Goal: Task Accomplishment & Management: Manage account settings

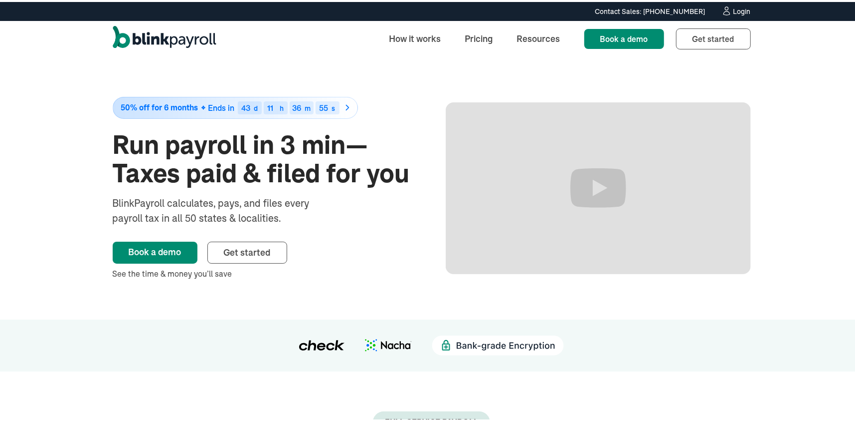
click at [740, 6] on div "Login" at bounding box center [742, 9] width 17 height 7
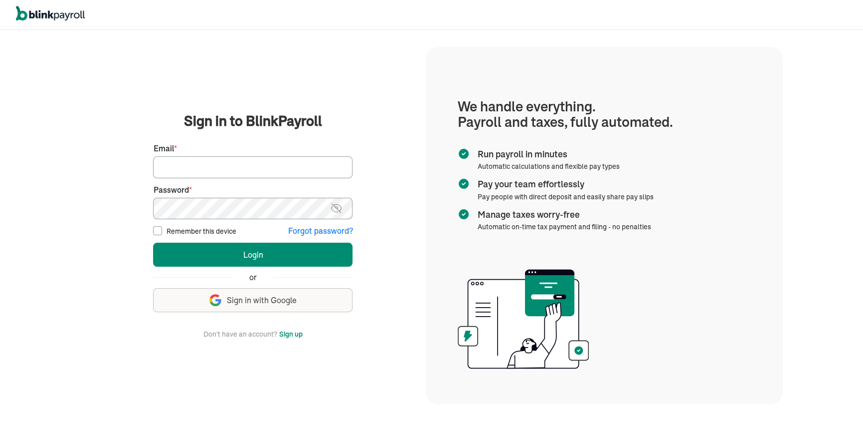
click at [237, 171] on input "Email *" at bounding box center [253, 167] width 200 height 22
type input "immaculationcleaning@gmail.com"
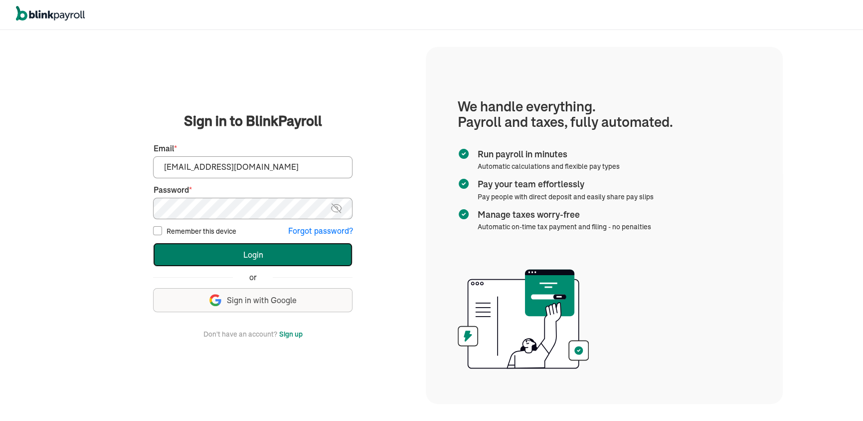
click at [264, 251] on button "Login" at bounding box center [253, 254] width 200 height 24
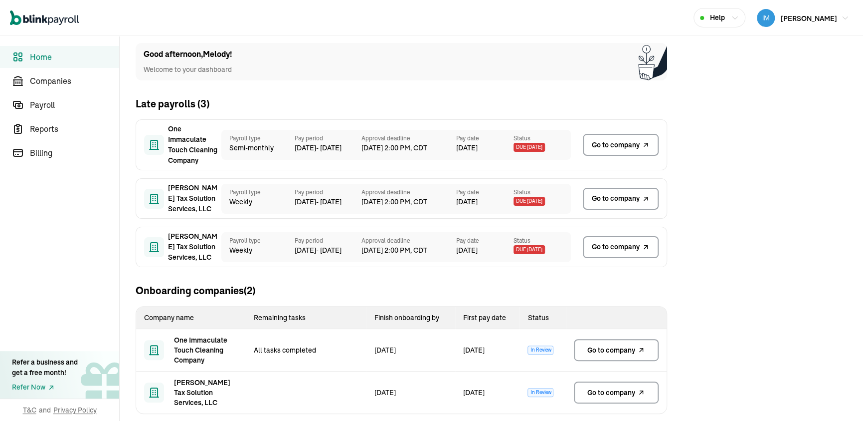
click at [604, 353] on span "Go to company" at bounding box center [612, 350] width 48 height 10
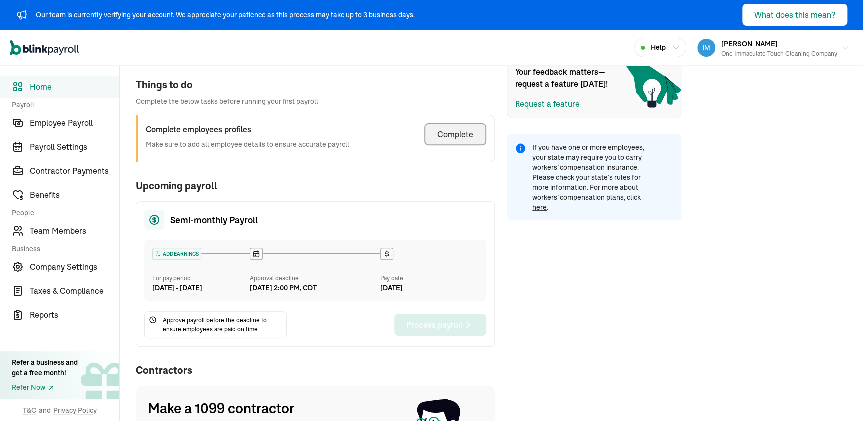
click at [456, 130] on div "Complete" at bounding box center [455, 134] width 36 height 12
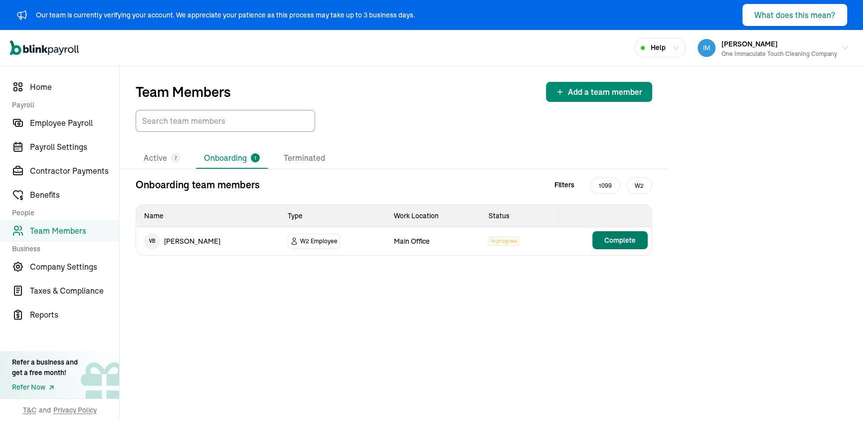
click at [612, 242] on span "Complete" at bounding box center [620, 240] width 31 height 10
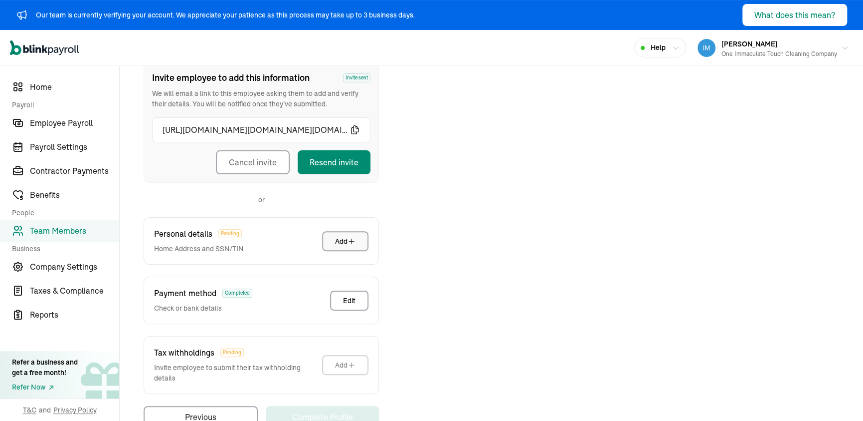
click at [338, 242] on div "Add" at bounding box center [345, 241] width 20 height 10
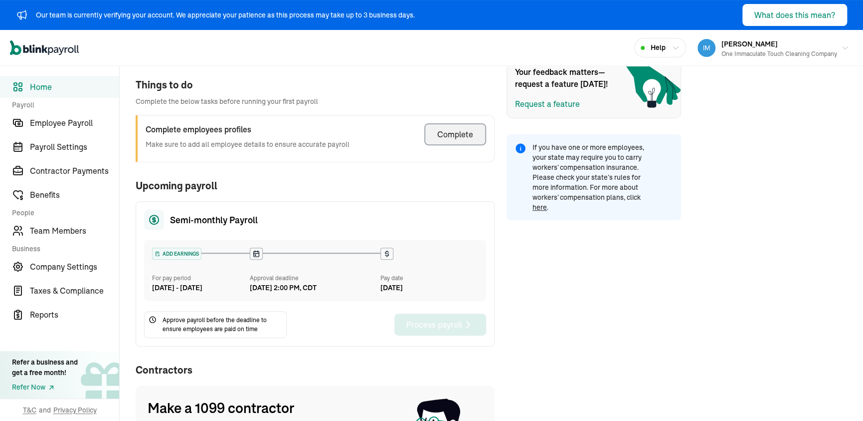
click at [456, 130] on div "Complete" at bounding box center [455, 134] width 36 height 12
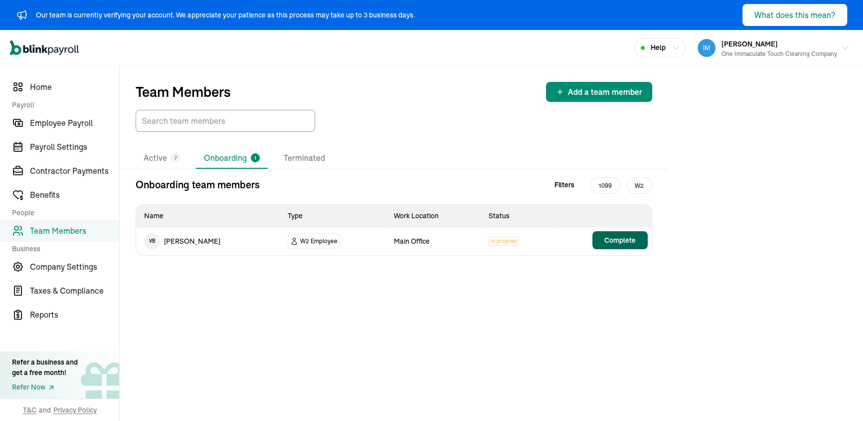
click at [612, 242] on span "Complete" at bounding box center [620, 240] width 31 height 10
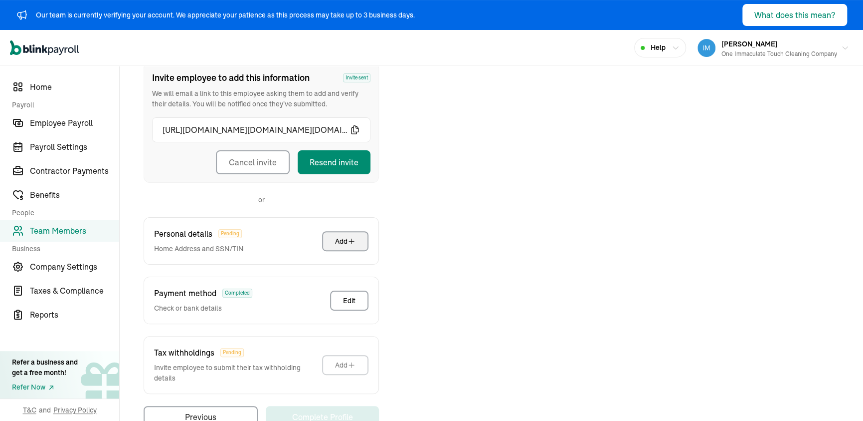
click at [338, 242] on div "Add" at bounding box center [345, 241] width 20 height 10
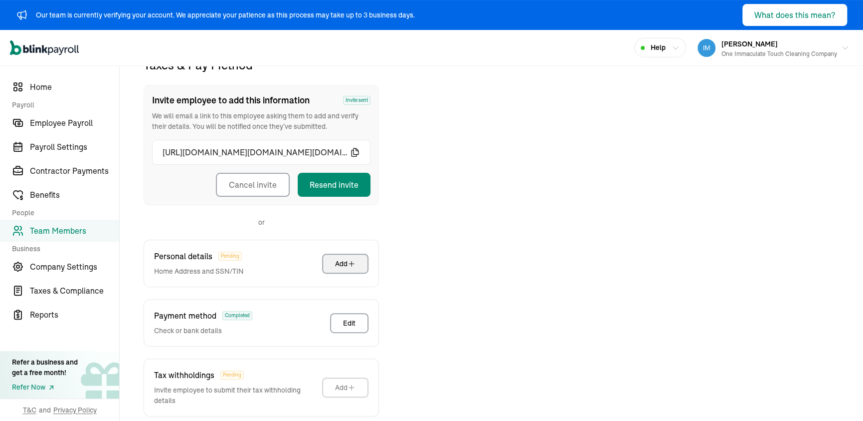
scroll to position [147, 0]
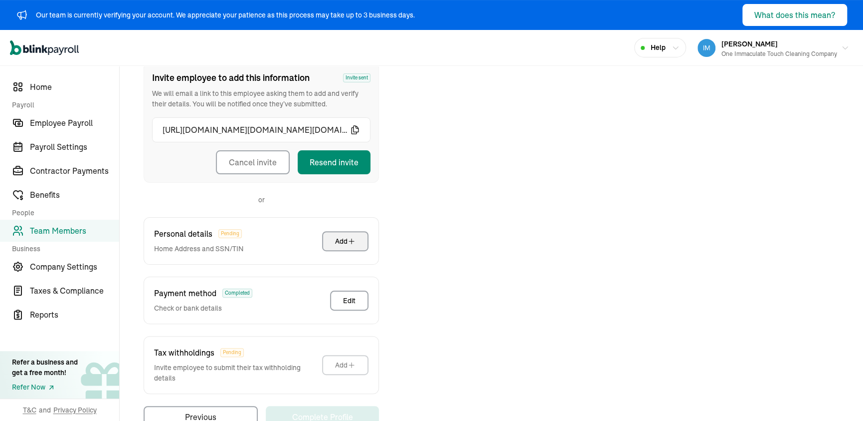
click at [274, 229] on div "Personal details Pending Home Address and SSN/TIN Add" at bounding box center [261, 240] width 235 height 47
click at [188, 233] on span "Personal details" at bounding box center [183, 233] width 58 height 12
click at [232, 233] on span "Pending" at bounding box center [229, 233] width 23 height 9
click at [100, 292] on span "Taxes & Compliance" at bounding box center [74, 290] width 89 height 12
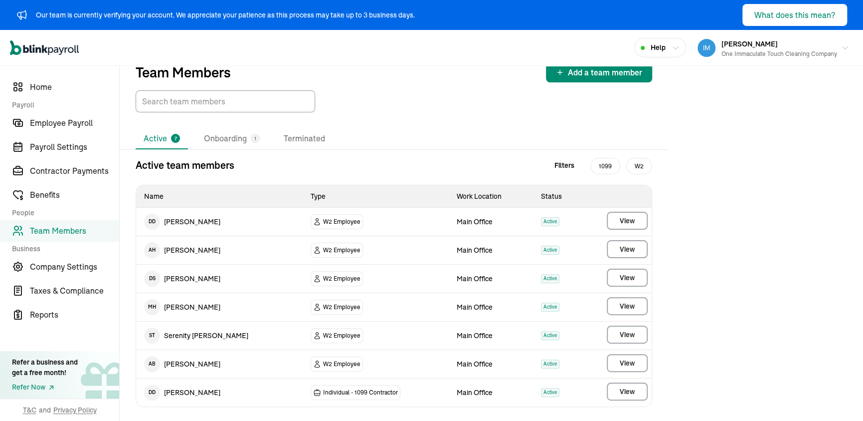
scroll to position [20, 0]
click at [240, 135] on li "Onboarding 1" at bounding box center [232, 137] width 72 height 21
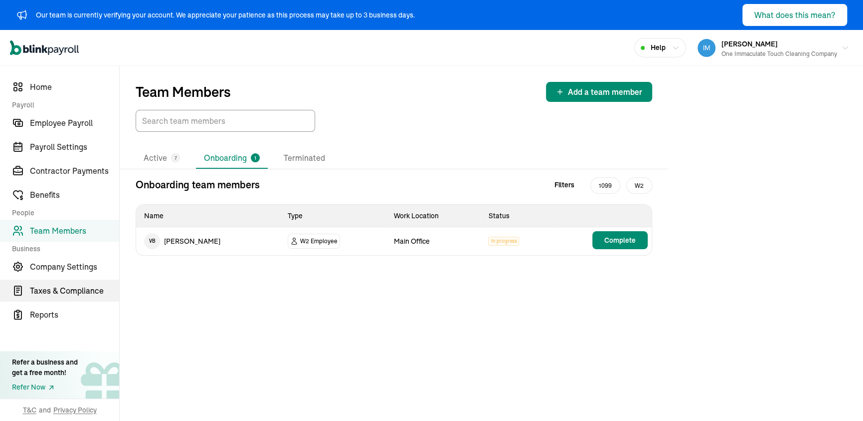
click at [40, 292] on span "Taxes & Compliance" at bounding box center [74, 290] width 89 height 12
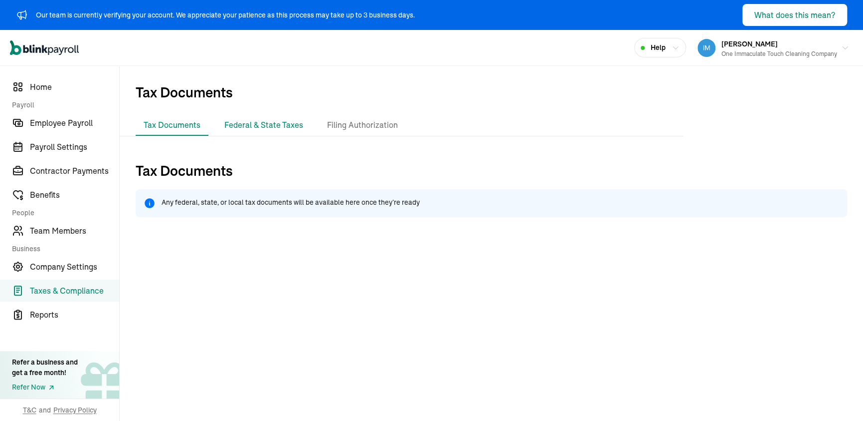
click at [243, 128] on li "Federal & State Taxes" at bounding box center [263, 125] width 95 height 21
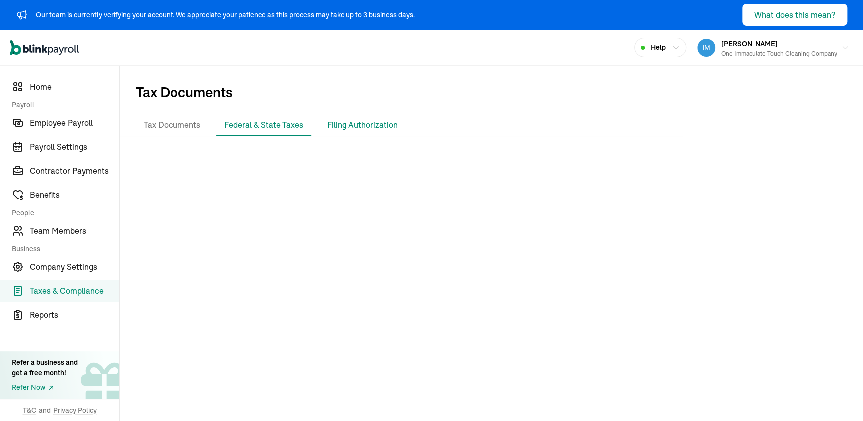
click at [373, 121] on li "Filing Authorization" at bounding box center [362, 125] width 87 height 21
click at [366, 127] on li "Filing Authorization" at bounding box center [362, 125] width 87 height 21
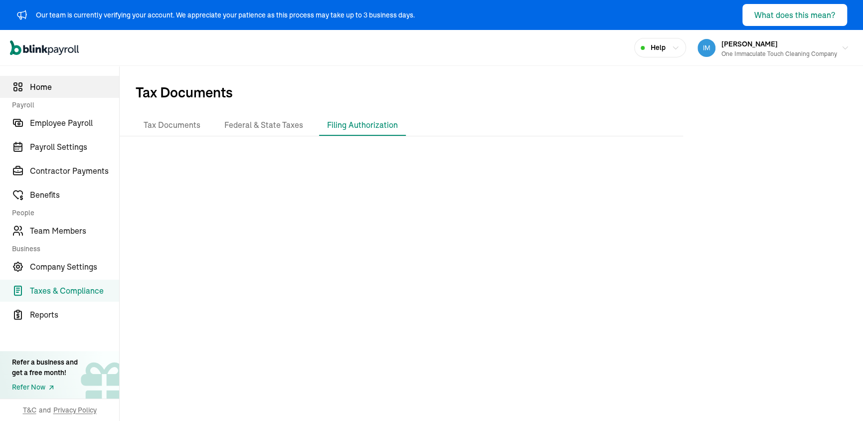
click at [30, 87] on span "Home" at bounding box center [74, 87] width 89 height 12
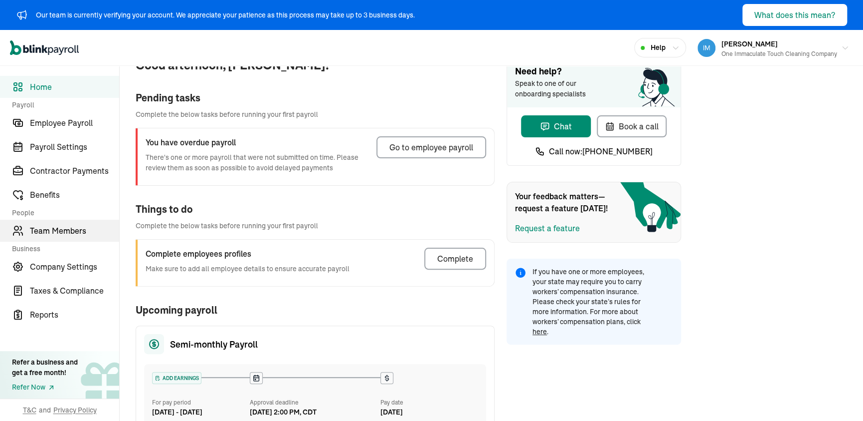
scroll to position [50, 0]
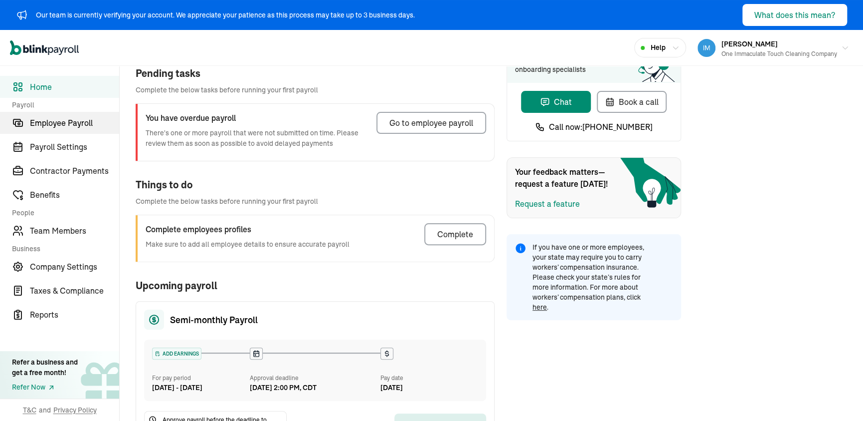
click at [66, 119] on span "Employee Payroll" at bounding box center [74, 123] width 89 height 12
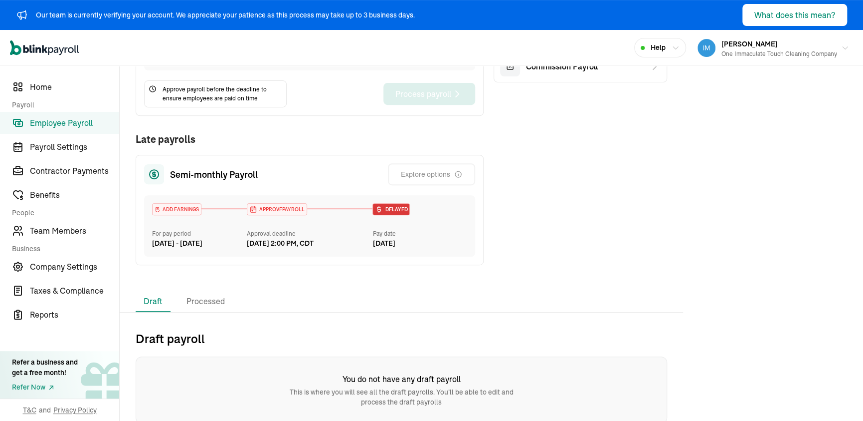
scroll to position [227, 0]
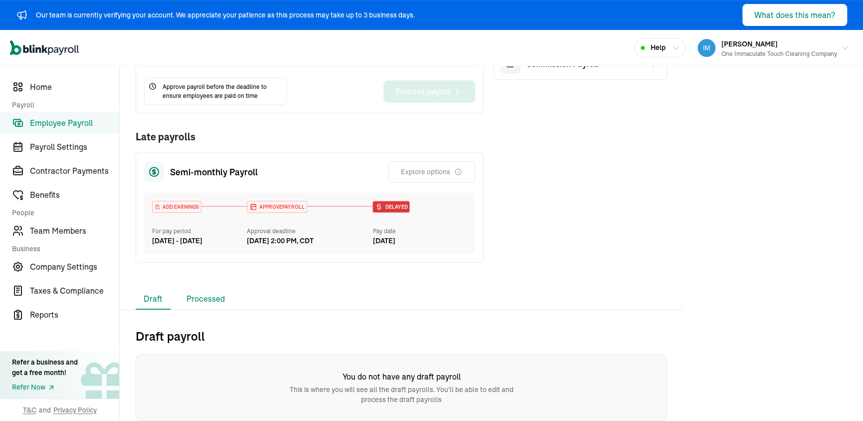
click at [202, 296] on li "Processed" at bounding box center [206, 298] width 54 height 21
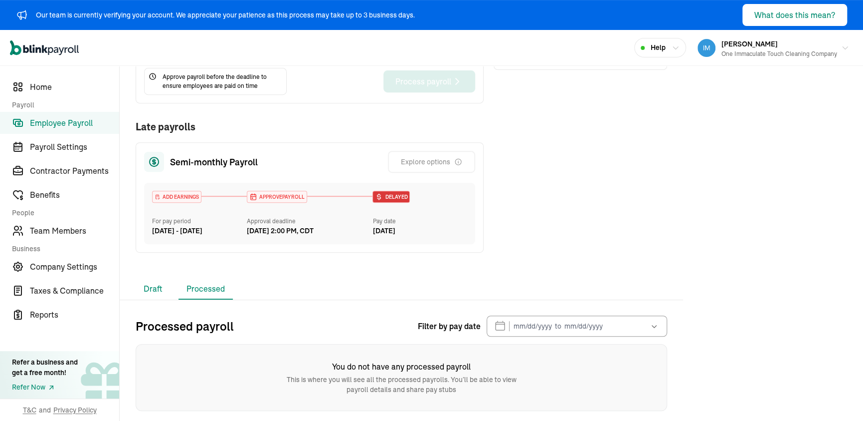
click at [150, 299] on li "Draft" at bounding box center [153, 288] width 35 height 21
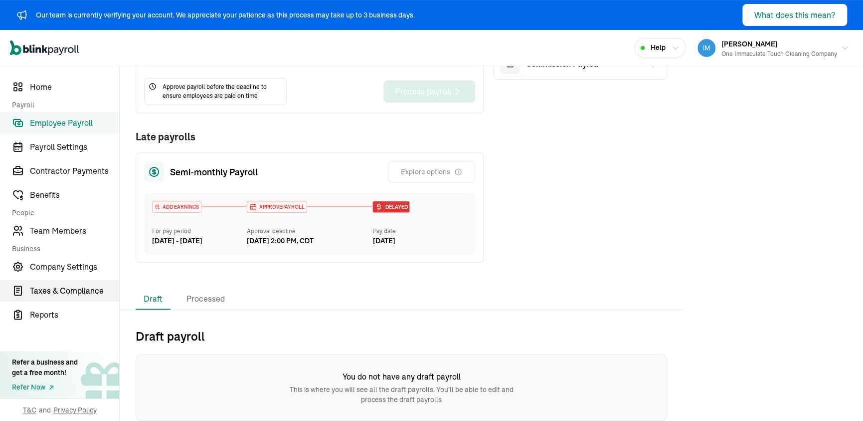
click at [38, 289] on span "Taxes & Compliance" at bounding box center [74, 290] width 89 height 12
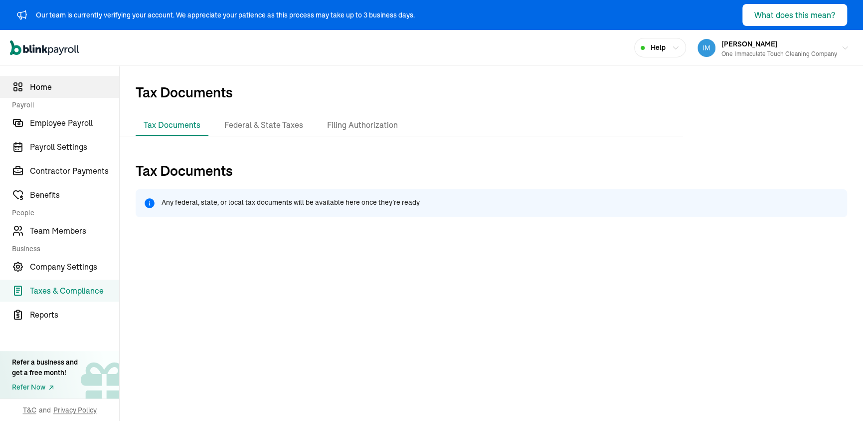
click at [50, 95] on link "Home" at bounding box center [59, 87] width 119 height 22
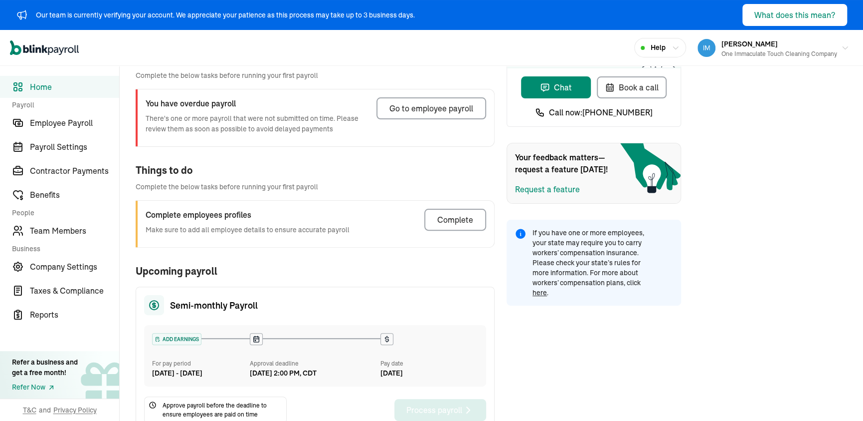
scroll to position [64, 0]
click at [744, 53] on div "One Immaculate Touch Cleaning Company" at bounding box center [780, 53] width 116 height 9
click at [738, 54] on div "One Immaculate Touch Cleaning Company" at bounding box center [780, 53] width 116 height 9
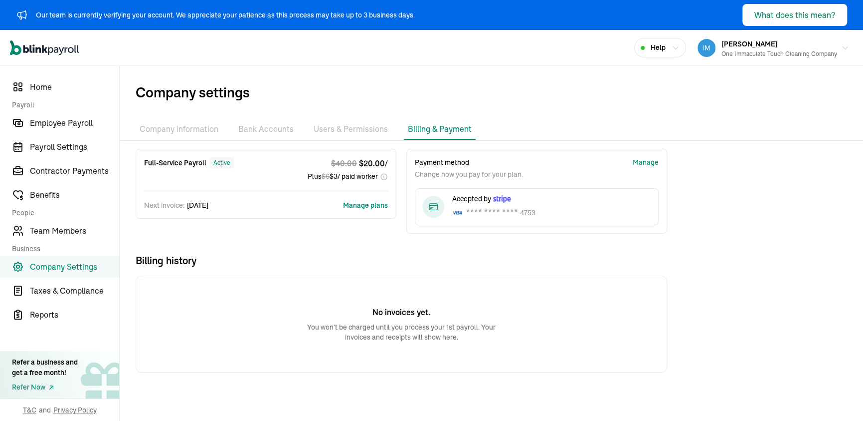
click at [264, 133] on li "Bank Accounts" at bounding box center [265, 129] width 63 height 21
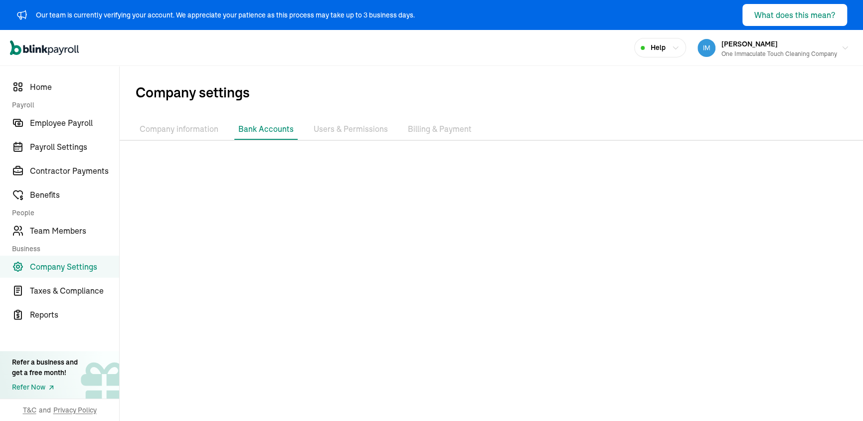
click at [173, 128] on li "Company information" at bounding box center [179, 129] width 87 height 21
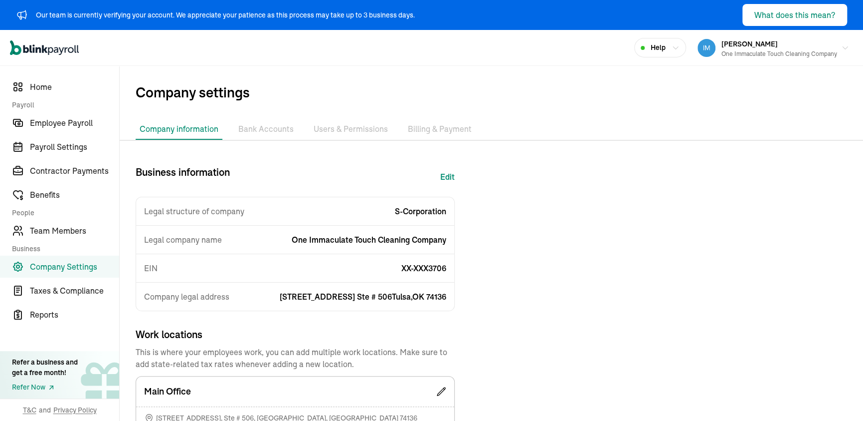
click at [444, 177] on button "Edit" at bounding box center [447, 177] width 14 height 24
select select "S-Corporation"
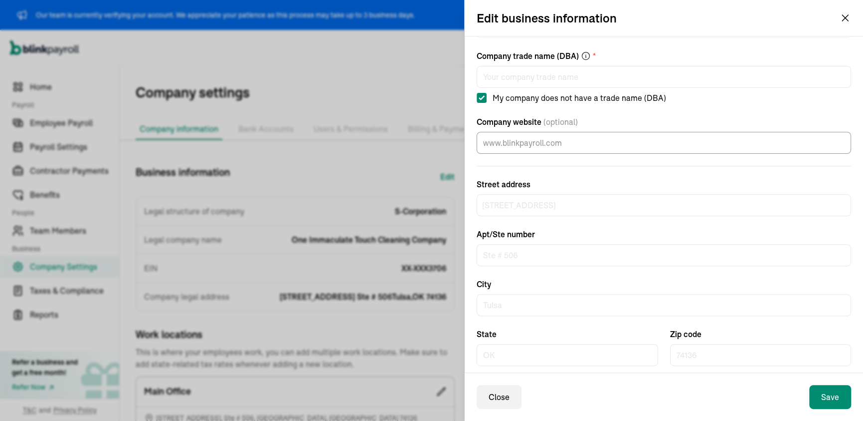
scroll to position [100, 0]
click at [481, 94] on input "My company does not have a trade name (DBA)" at bounding box center [482, 96] width 10 height 10
checkbox input "false"
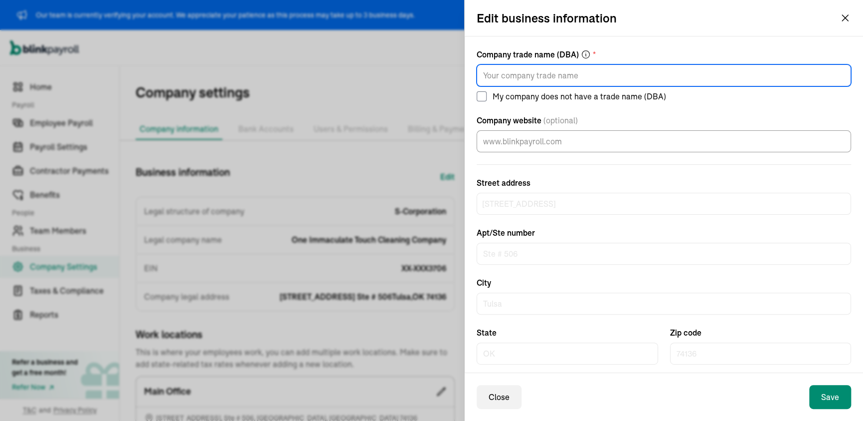
click at [483, 78] on input "Company trade name (DBA) *" at bounding box center [664, 75] width 375 height 22
type input "One Immaculate Touch Cleaning, LLC"
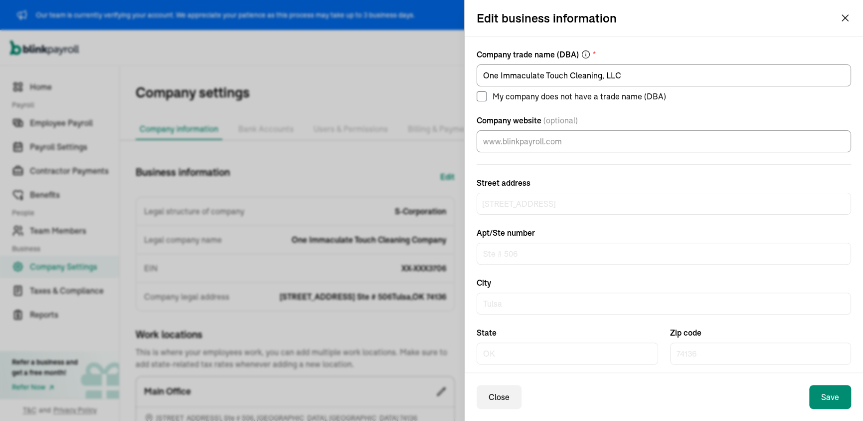
click at [699, 95] on label "My company does not have a trade name (DBA)" at bounding box center [664, 96] width 375 height 12
click at [487, 95] on input "My company does not have a trade name (DBA)" at bounding box center [482, 96] width 10 height 10
click at [480, 96] on input "My company does not have a trade name (DBA)" at bounding box center [482, 96] width 10 height 10
checkbox input "false"
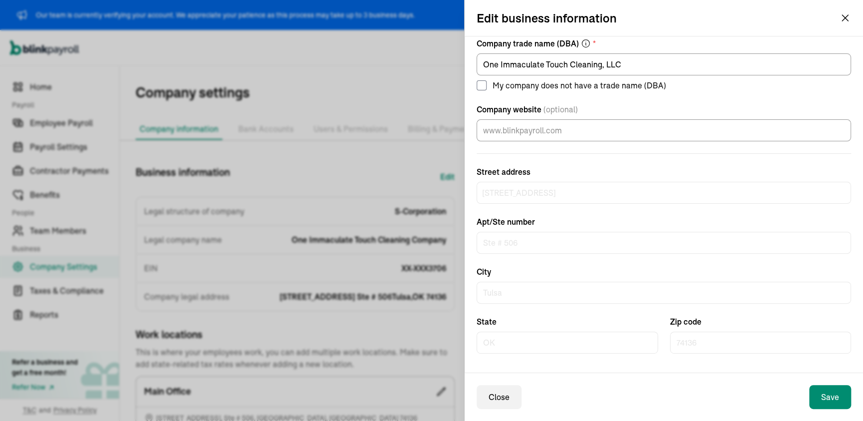
click at [844, 16] on icon "button" at bounding box center [846, 18] width 12 height 12
click at [822, 391] on button "Save" at bounding box center [831, 397] width 42 height 24
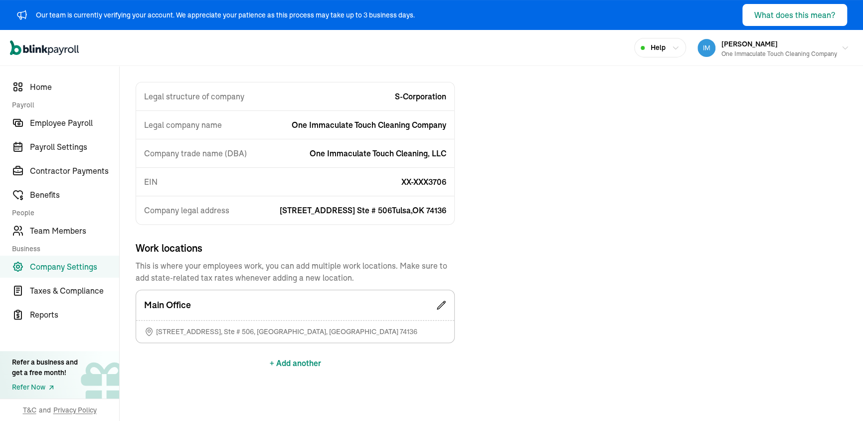
scroll to position [118, 0]
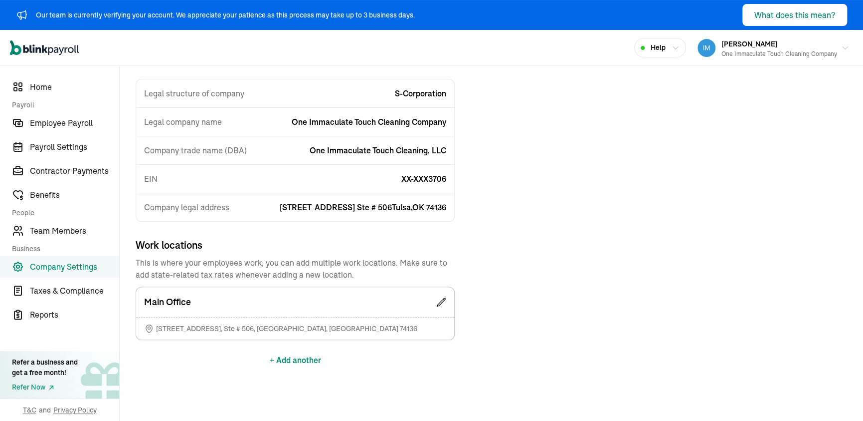
click at [449, 299] on div "Main Office" at bounding box center [295, 302] width 318 height 30
click at [440, 301] on icon at bounding box center [441, 302] width 8 height 8
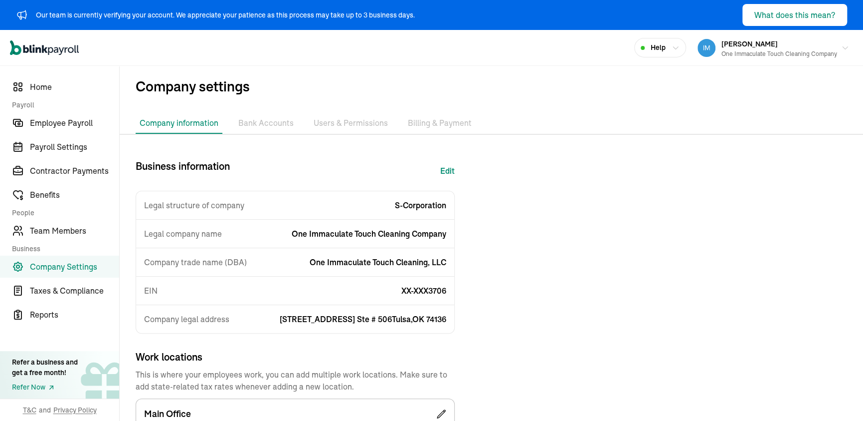
scroll to position [0, 0]
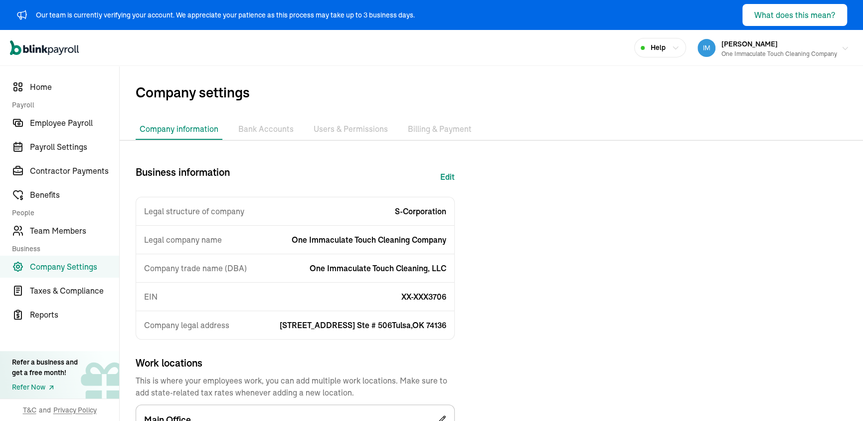
click at [766, 55] on div "One Immaculate Touch Cleaning Company" at bounding box center [780, 53] width 116 height 9
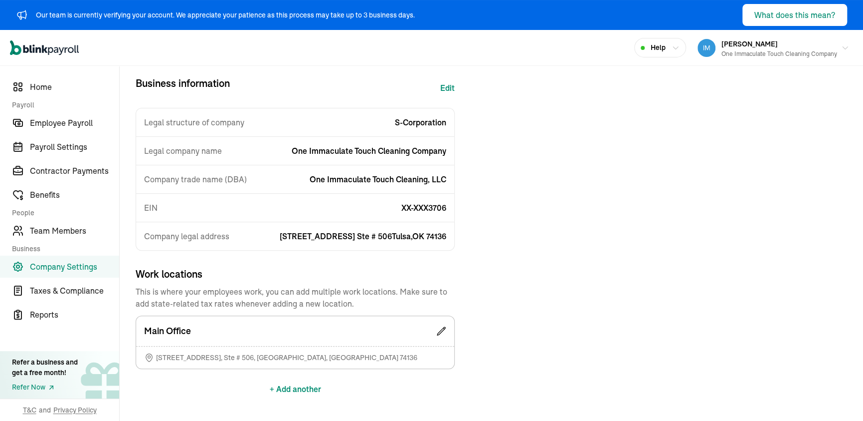
scroll to position [118, 0]
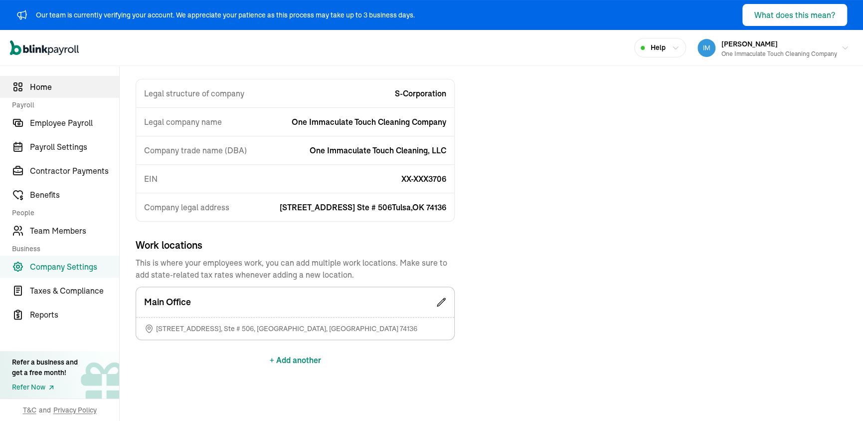
click at [51, 86] on span "Home" at bounding box center [74, 87] width 89 height 12
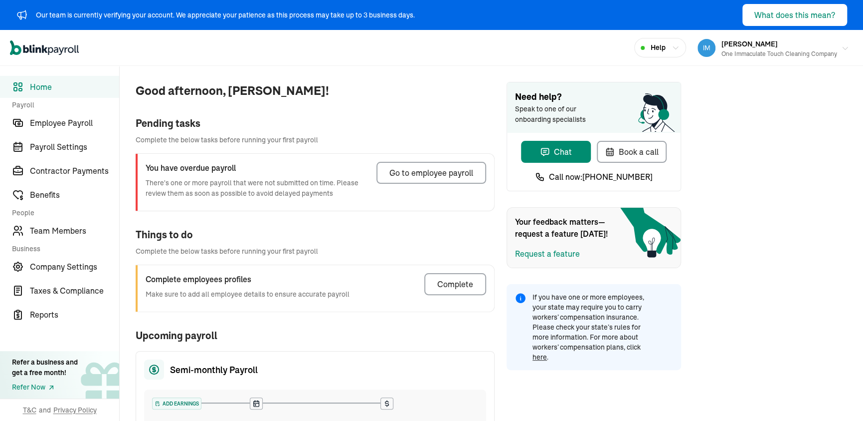
click at [747, 51] on div "One Immaculate Touch Cleaning Company" at bounding box center [780, 53] width 116 height 9
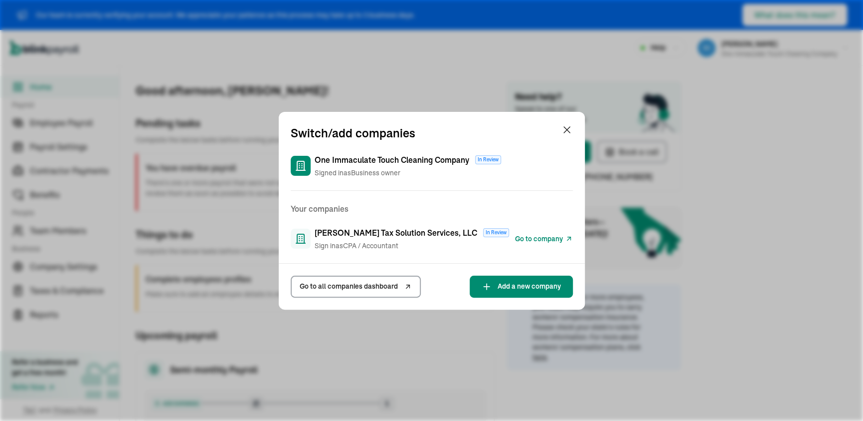
click at [522, 233] on span "Go to company" at bounding box center [539, 238] width 48 height 10
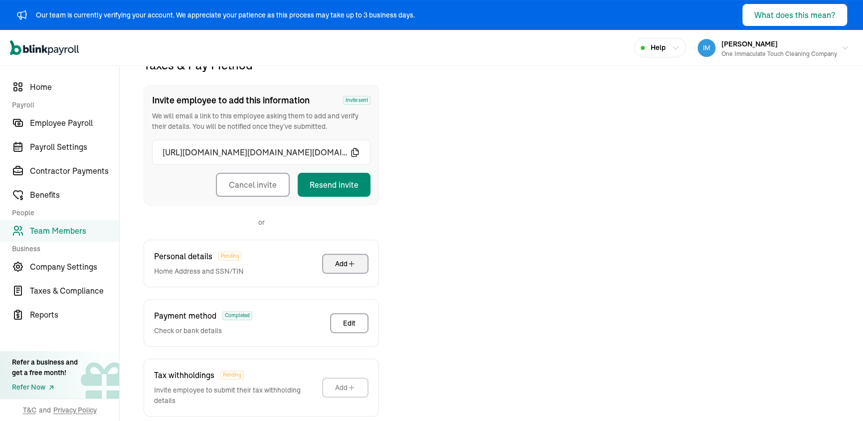
scroll to position [147, 0]
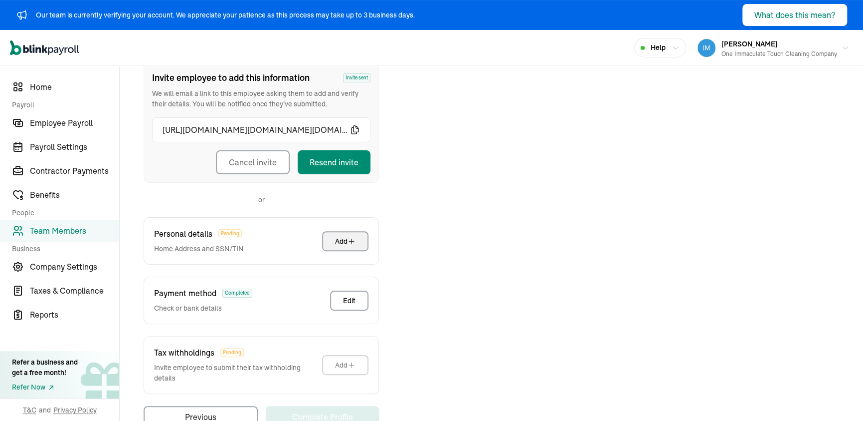
click at [274, 229] on div "Personal details Pending Home Address and SSN/TIN Add" at bounding box center [261, 240] width 235 height 47
click at [188, 233] on span "Personal details" at bounding box center [183, 233] width 58 height 12
click at [232, 233] on span "Pending" at bounding box center [229, 233] width 23 height 9
click at [100, 292] on span "Taxes & Compliance" at bounding box center [74, 290] width 89 height 12
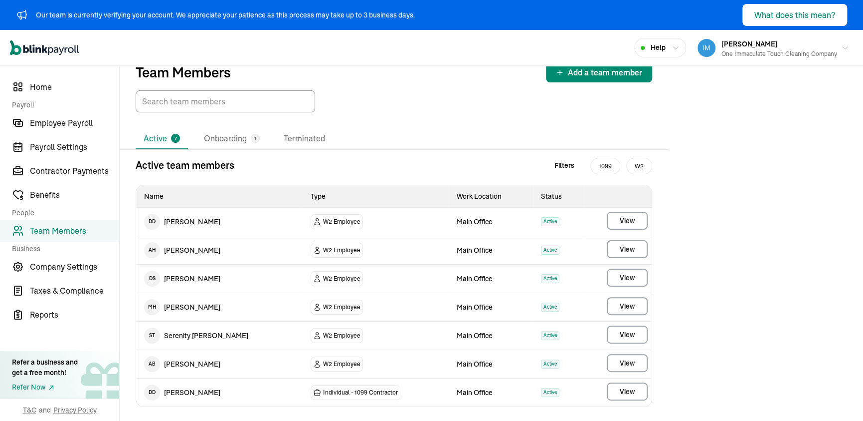
scroll to position [20, 0]
click at [240, 135] on li "Onboarding 1" at bounding box center [232, 137] width 72 height 21
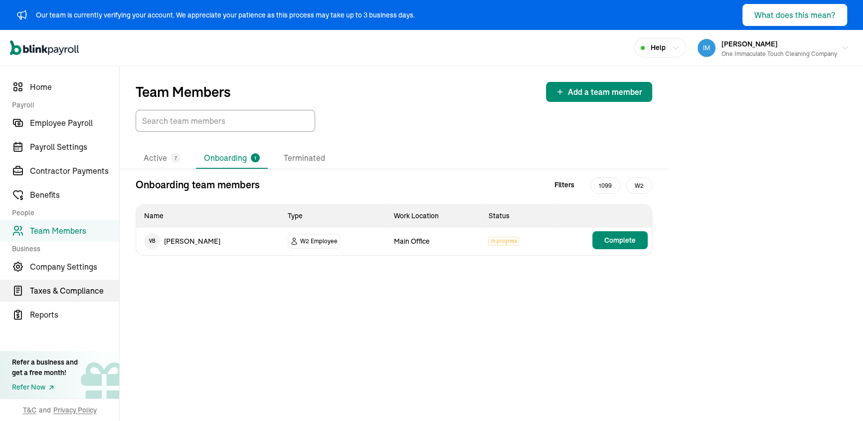
click at [40, 292] on span "Taxes & Compliance" at bounding box center [74, 290] width 89 height 12
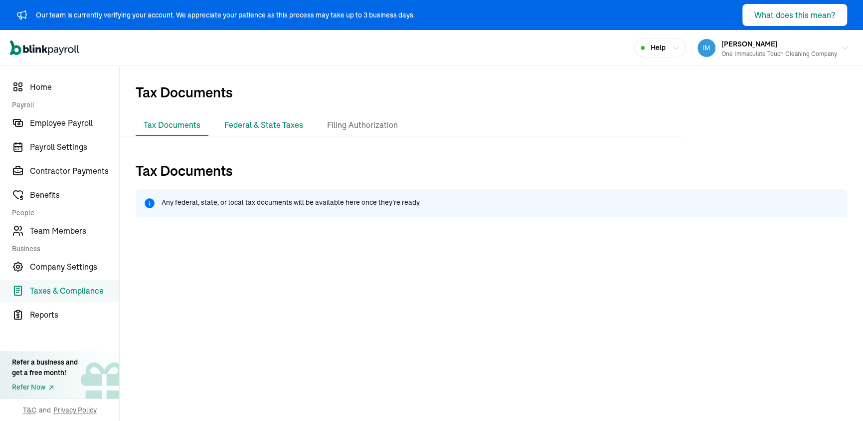
click at [243, 128] on li "Federal & State Taxes" at bounding box center [263, 125] width 95 height 21
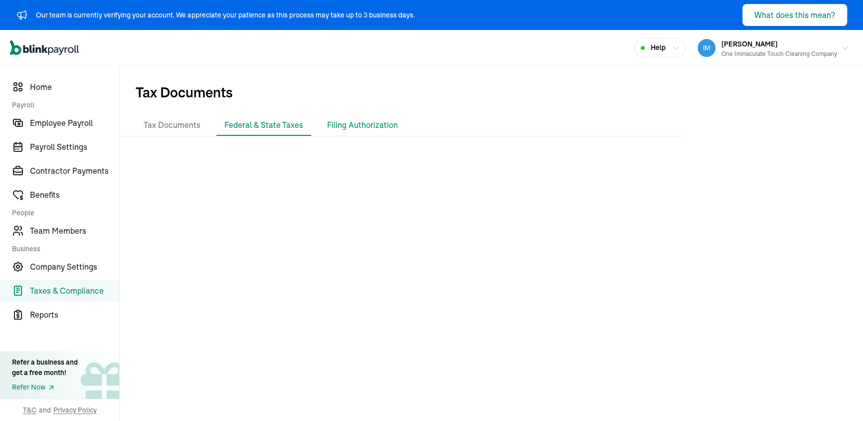
click at [373, 121] on li "Filing Authorization" at bounding box center [362, 125] width 87 height 21
click at [366, 127] on li "Filing Authorization" at bounding box center [362, 125] width 87 height 21
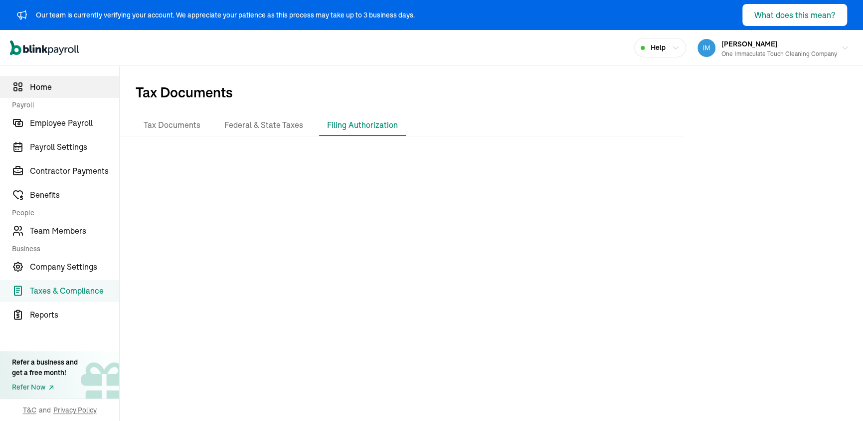
click at [30, 87] on span "Home" at bounding box center [74, 87] width 89 height 12
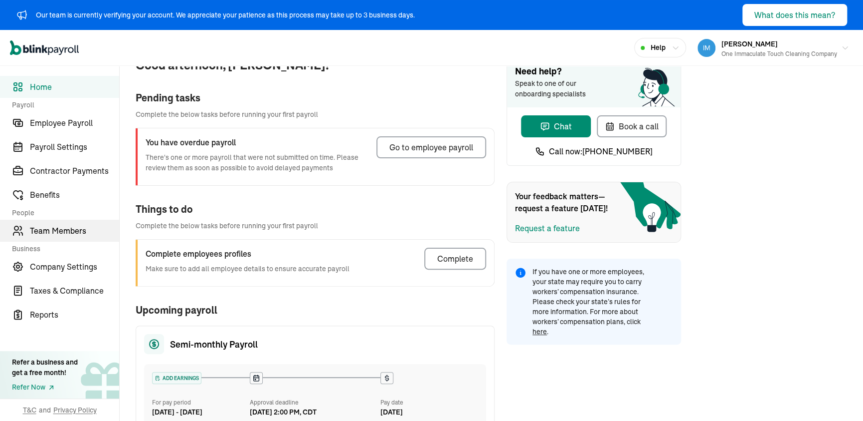
scroll to position [50, 0]
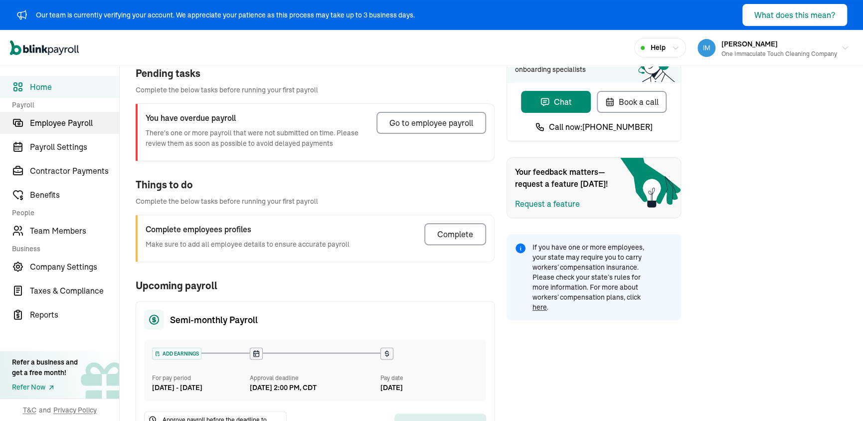
click at [66, 119] on span "Employee Payroll" at bounding box center [74, 123] width 89 height 12
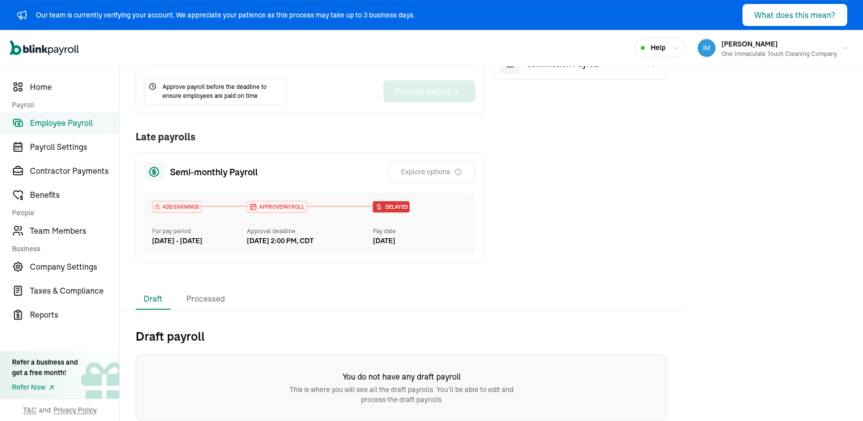
scroll to position [227, 0]
click at [202, 296] on li "Processed" at bounding box center [206, 298] width 54 height 21
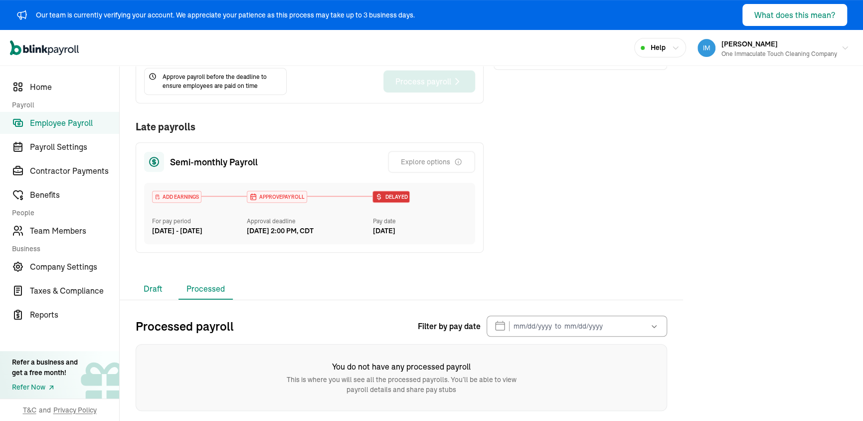
click at [150, 299] on li "Draft" at bounding box center [153, 288] width 35 height 21
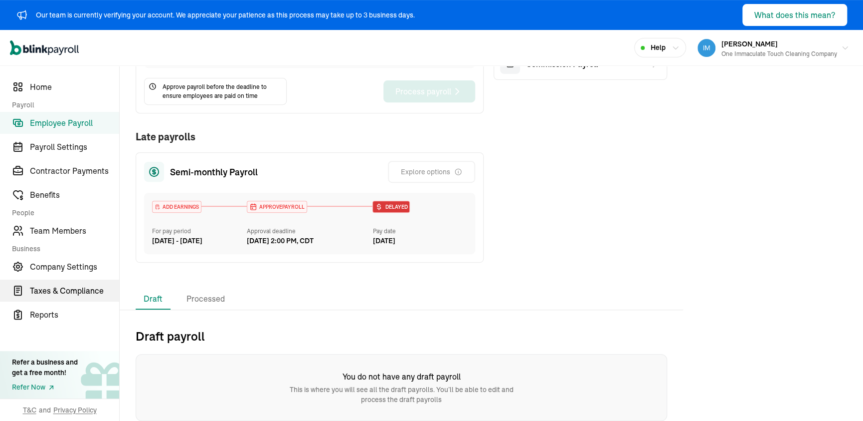
click at [38, 289] on span "Taxes & Compliance" at bounding box center [74, 290] width 89 height 12
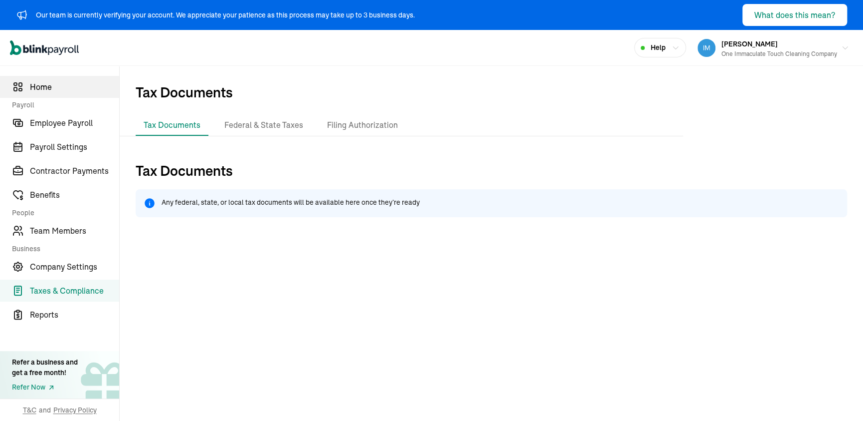
click at [50, 95] on link "Home" at bounding box center [59, 87] width 119 height 22
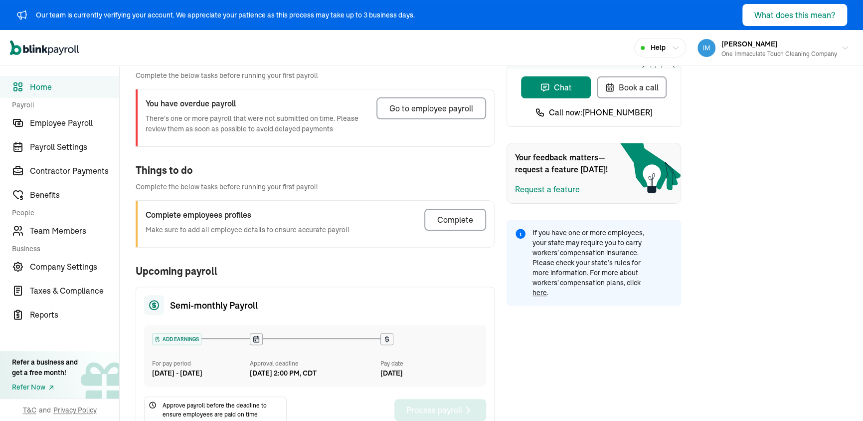
scroll to position [64, 0]
click at [744, 53] on div "One Immaculate Touch Cleaning Company" at bounding box center [780, 53] width 116 height 9
click at [738, 54] on div "One Immaculate Touch Cleaning Company" at bounding box center [780, 53] width 116 height 9
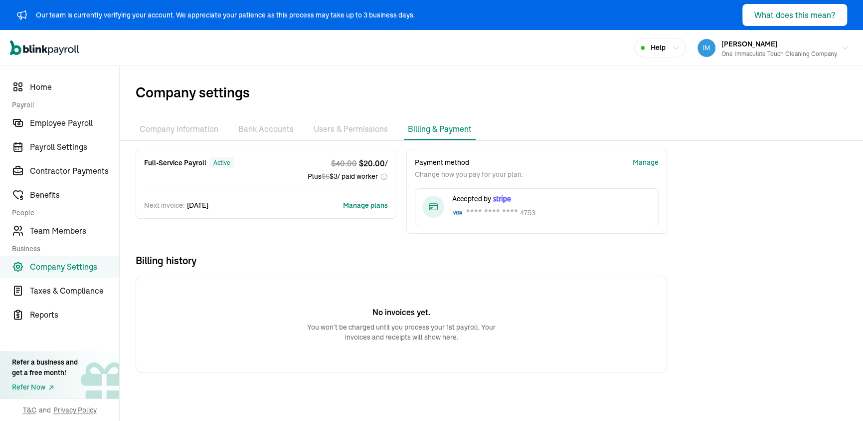
click at [264, 133] on li "Bank Accounts" at bounding box center [265, 129] width 63 height 21
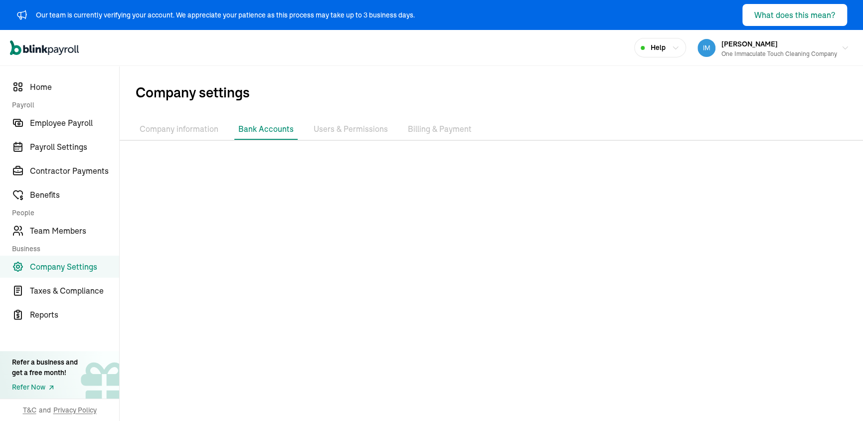
click at [173, 128] on li "Company information" at bounding box center [179, 129] width 87 height 21
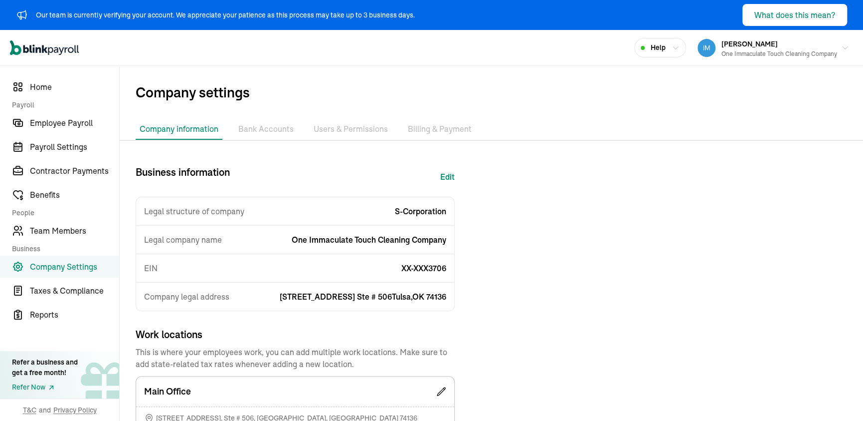
click at [444, 177] on button "Edit" at bounding box center [447, 177] width 14 height 24
select select "S-Corporation"
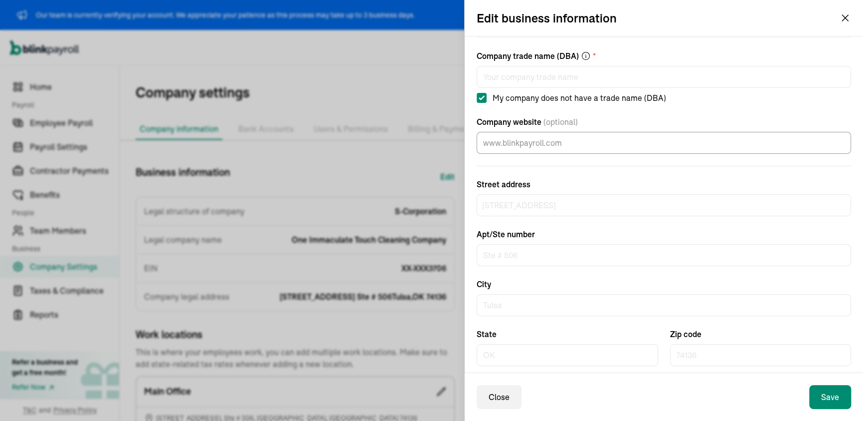
scroll to position [100, 0]
click at [481, 94] on input "My company does not have a trade name (DBA)" at bounding box center [482, 96] width 10 height 10
checkbox input "false"
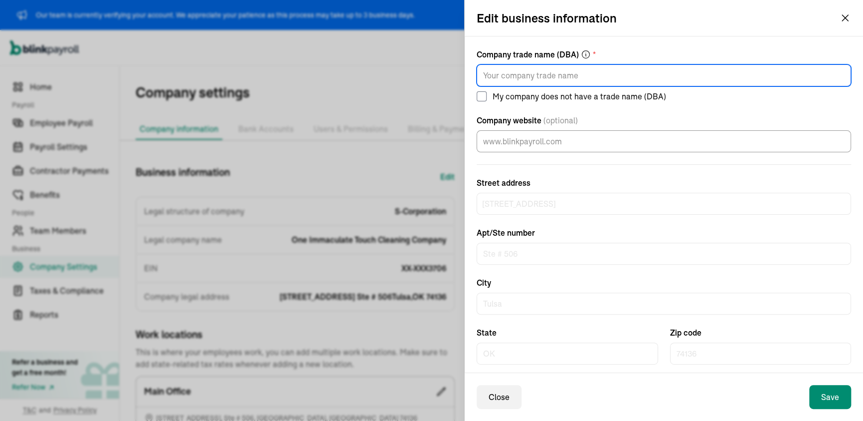
click at [483, 78] on input "Company trade name (DBA) *" at bounding box center [664, 75] width 375 height 22
type input "One Immaculate Touch Cleaning, LLC"
click at [699, 95] on label "My company does not have a trade name (DBA)" at bounding box center [664, 96] width 375 height 12
click at [487, 95] on input "My company does not have a trade name (DBA)" at bounding box center [482, 96] width 10 height 10
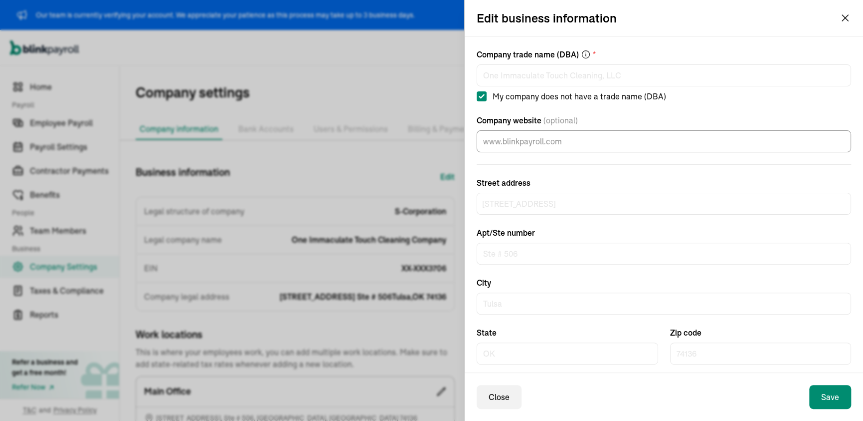
click at [480, 96] on input "My company does not have a trade name (DBA)" at bounding box center [482, 96] width 10 height 10
checkbox input "false"
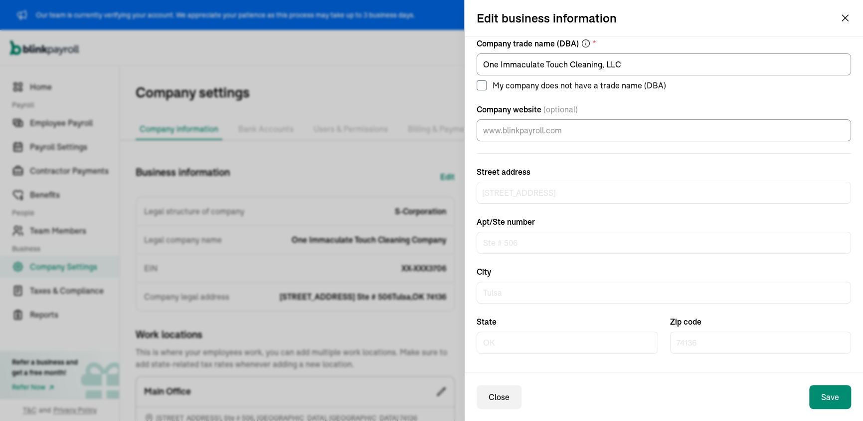
click at [844, 16] on icon "button" at bounding box center [846, 18] width 12 height 12
click at [822, 391] on button "Save" at bounding box center [831, 397] width 42 height 24
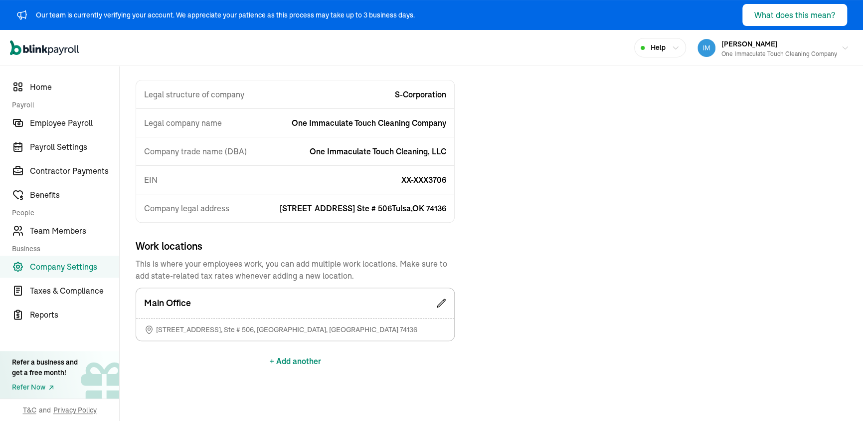
scroll to position [118, 0]
click at [449, 299] on div "Main Office" at bounding box center [295, 302] width 318 height 30
click at [440, 301] on icon at bounding box center [441, 302] width 8 height 8
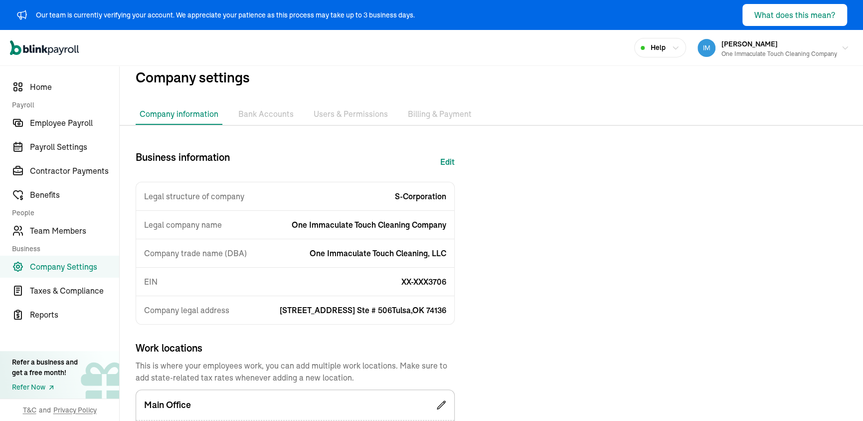
scroll to position [0, 0]
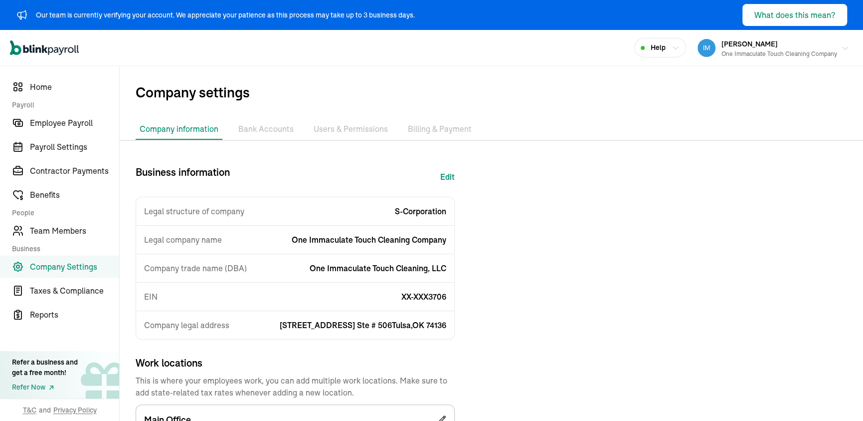
click at [766, 55] on div "One Immaculate Touch Cleaning Company" at bounding box center [780, 53] width 116 height 9
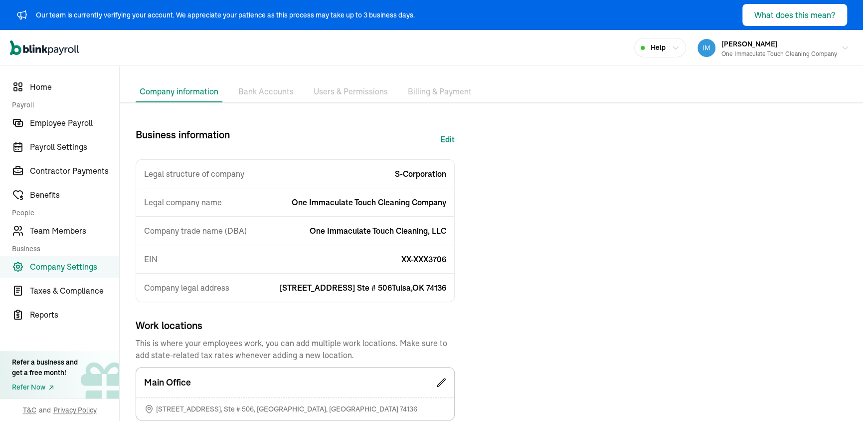
scroll to position [118, 0]
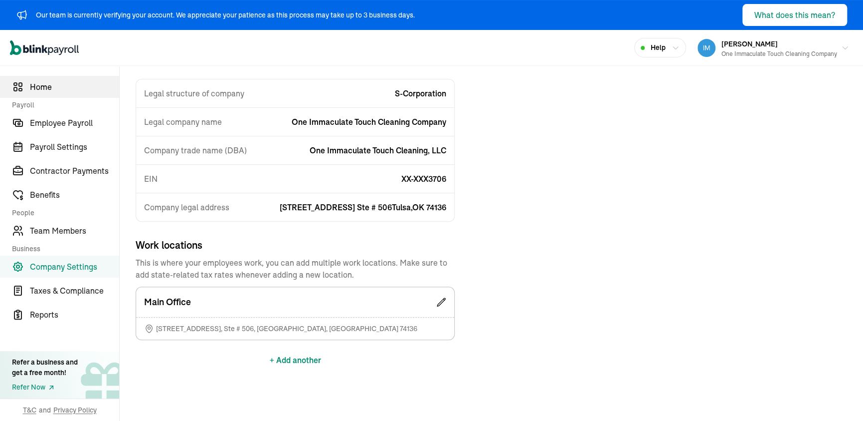
click at [51, 86] on span "Home" at bounding box center [74, 87] width 89 height 12
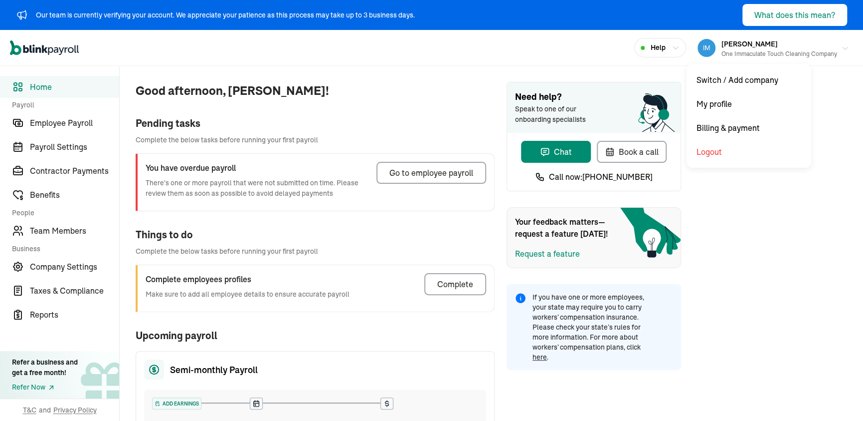
click at [747, 51] on div "One Immaculate Touch Cleaning Company" at bounding box center [780, 53] width 116 height 9
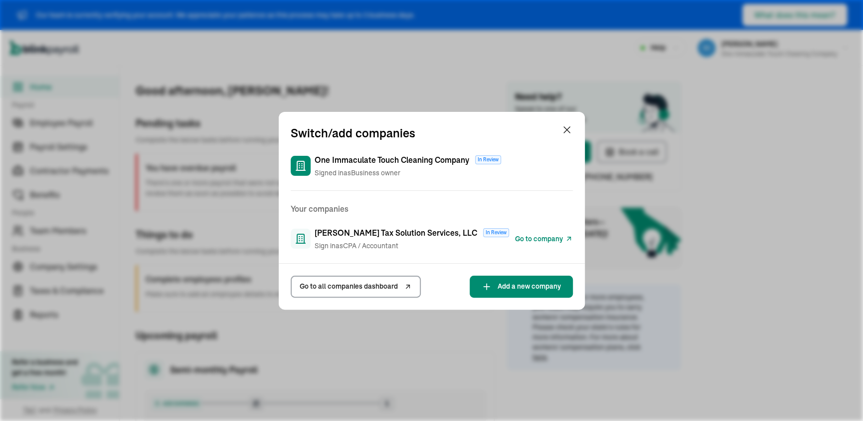
click at [522, 233] on span "Go to company" at bounding box center [539, 238] width 48 height 10
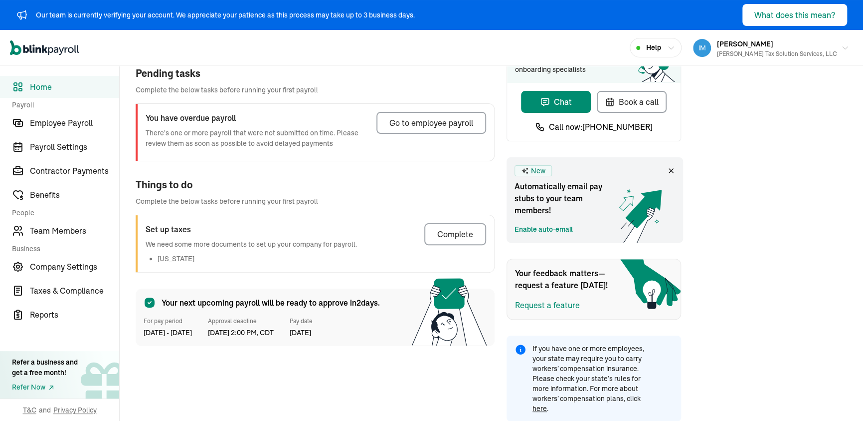
click at [670, 171] on icon at bounding box center [671, 171] width 4 height 4
click at [673, 169] on icon at bounding box center [671, 171] width 8 height 8
click at [443, 234] on div "Complete" at bounding box center [455, 234] width 36 height 12
click at [670, 171] on icon at bounding box center [671, 171] width 4 height 4
click at [673, 169] on icon at bounding box center [671, 171] width 8 height 8
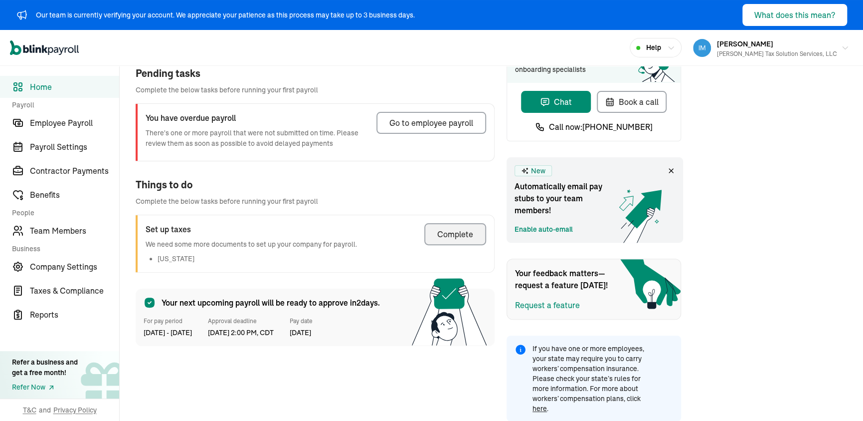
click at [443, 234] on div "Complete" at bounding box center [455, 234] width 36 height 12
